Goal: Find specific page/section: Find specific page/section

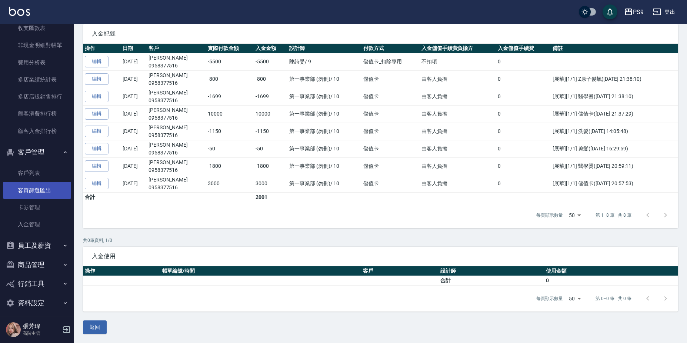
scroll to position [940, 0]
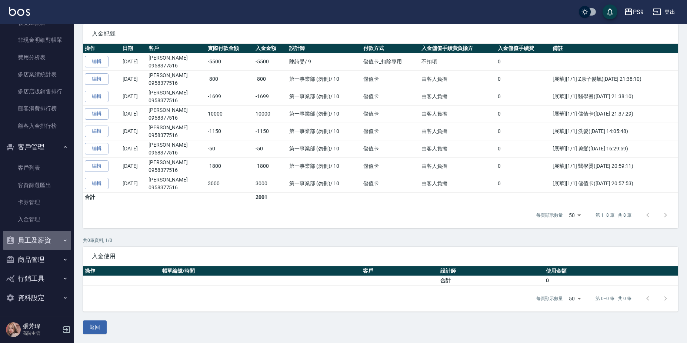
click at [60, 235] on button "員工及薪資" at bounding box center [37, 240] width 68 height 19
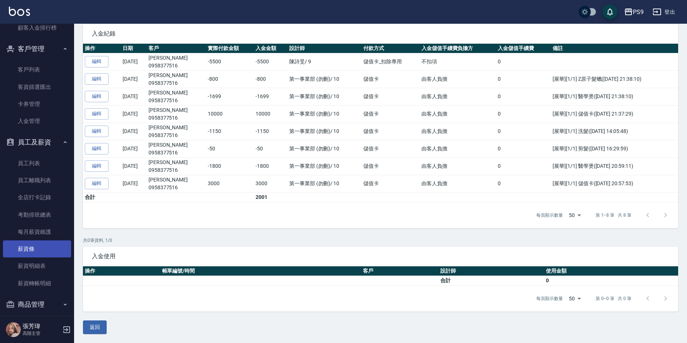
scroll to position [1051, 0]
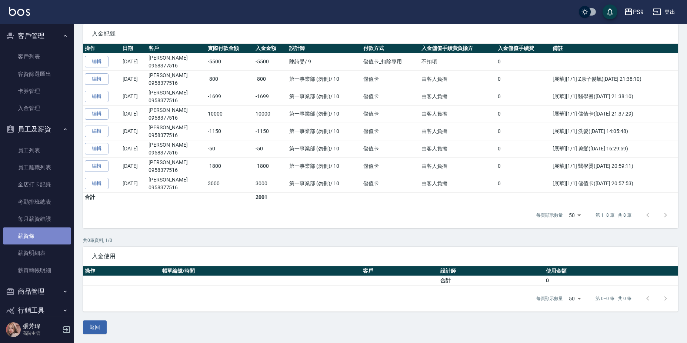
click at [49, 228] on link "薪資條" at bounding box center [37, 235] width 68 height 17
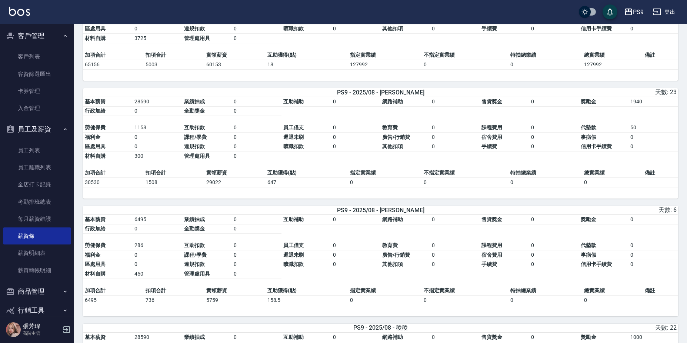
scroll to position [1037, 0]
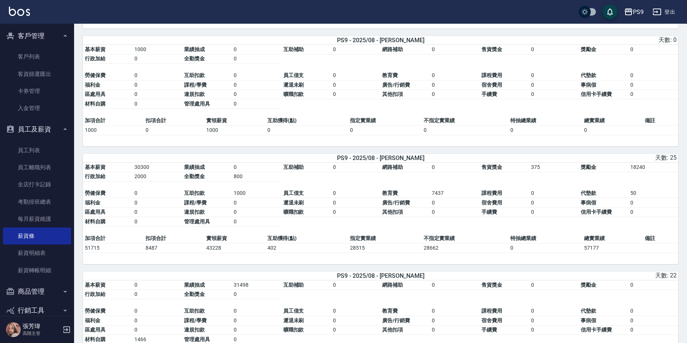
scroll to position [407, 0]
